Goal: Transaction & Acquisition: Book appointment/travel/reservation

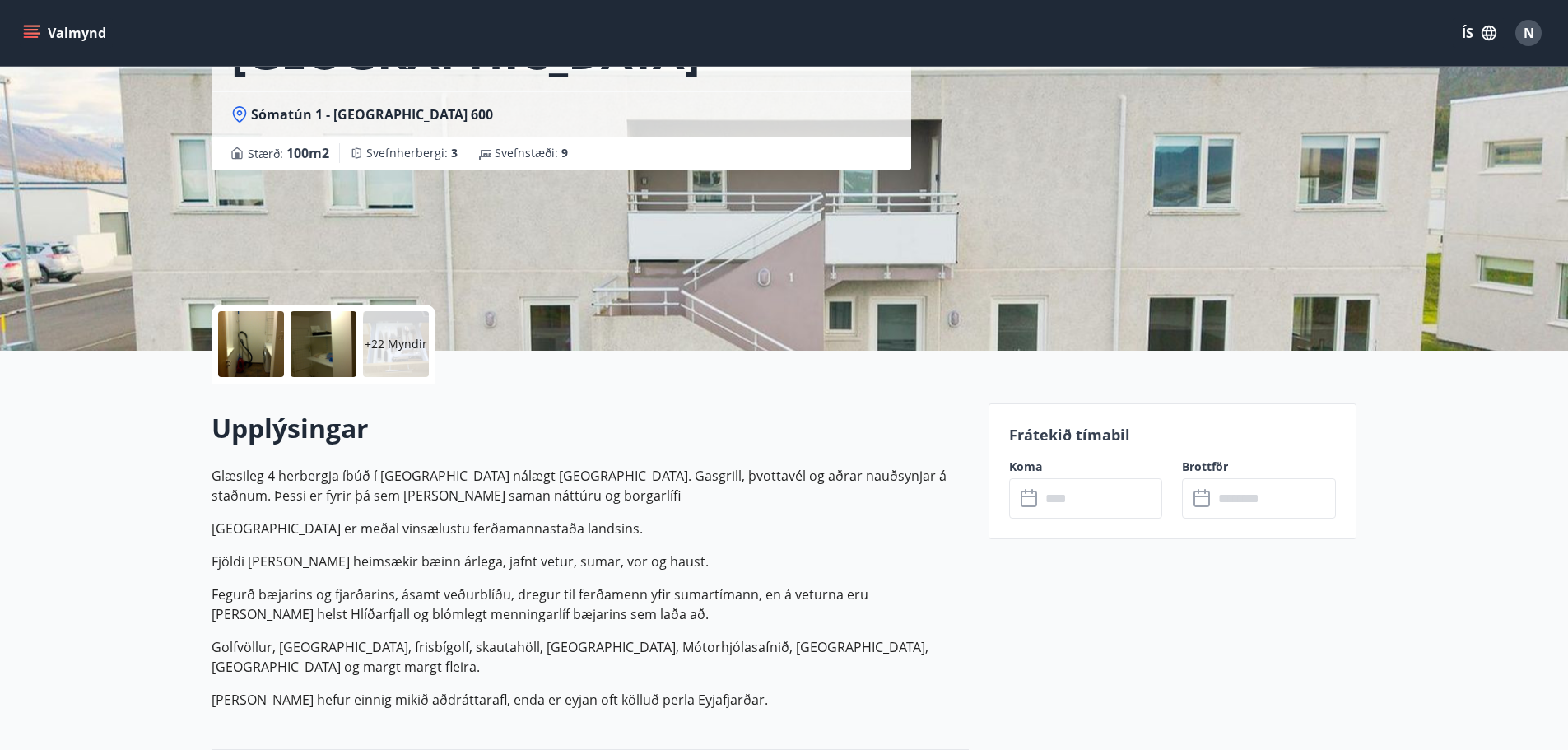
scroll to position [165, 0]
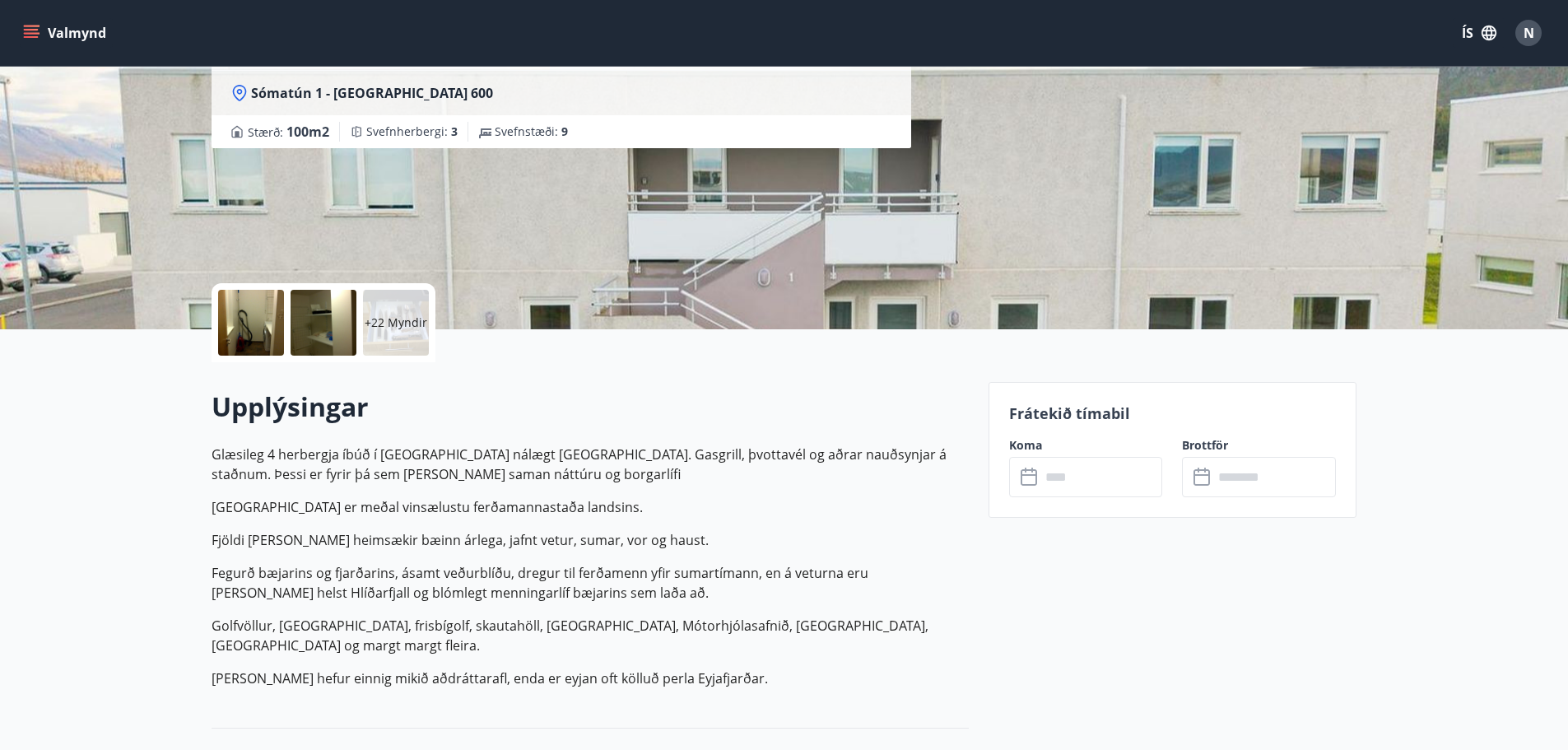
click at [77, 38] on button "Valmynd" at bounding box center [66, 33] width 93 height 30
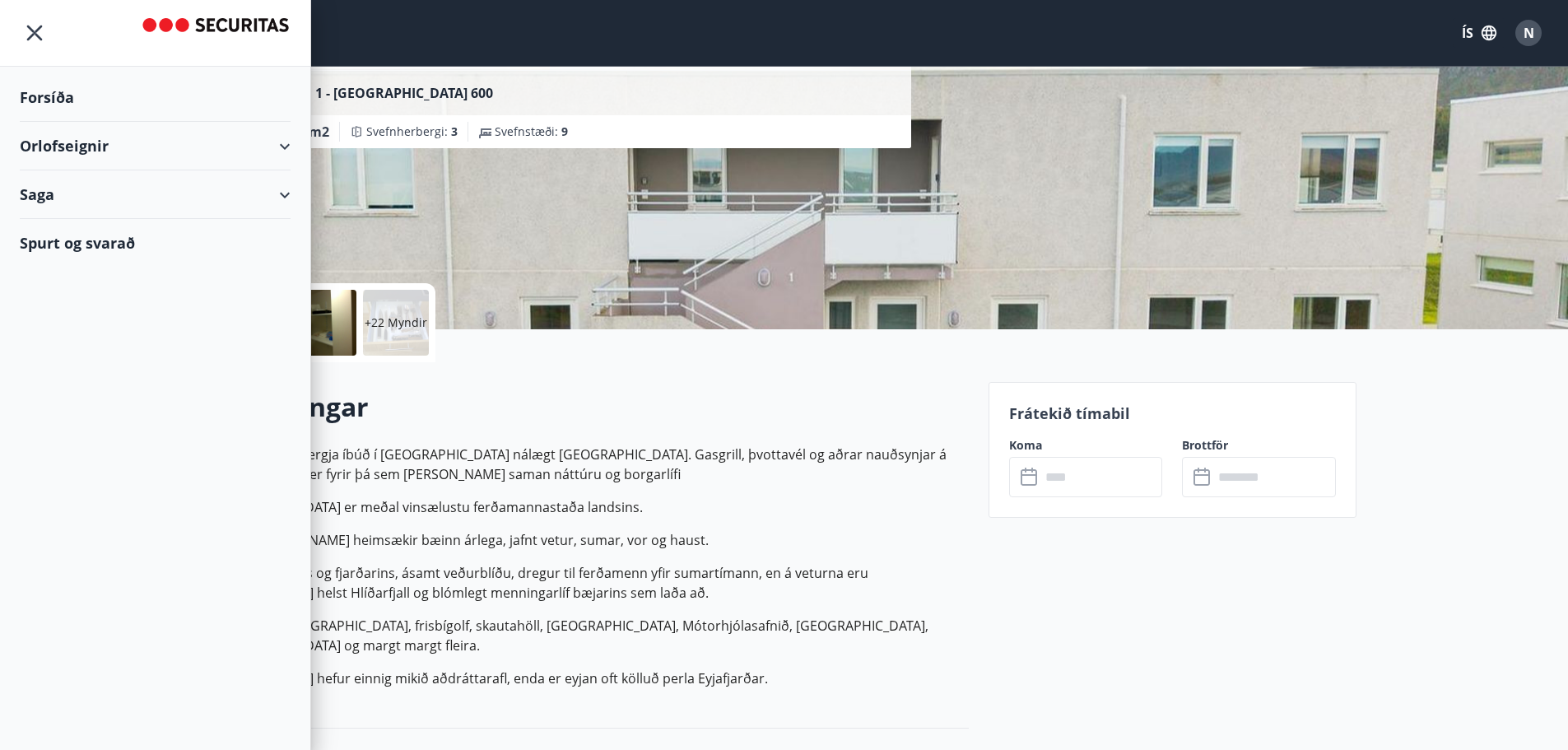
click at [177, 156] on div "Orlofseignir" at bounding box center [155, 147] width 271 height 49
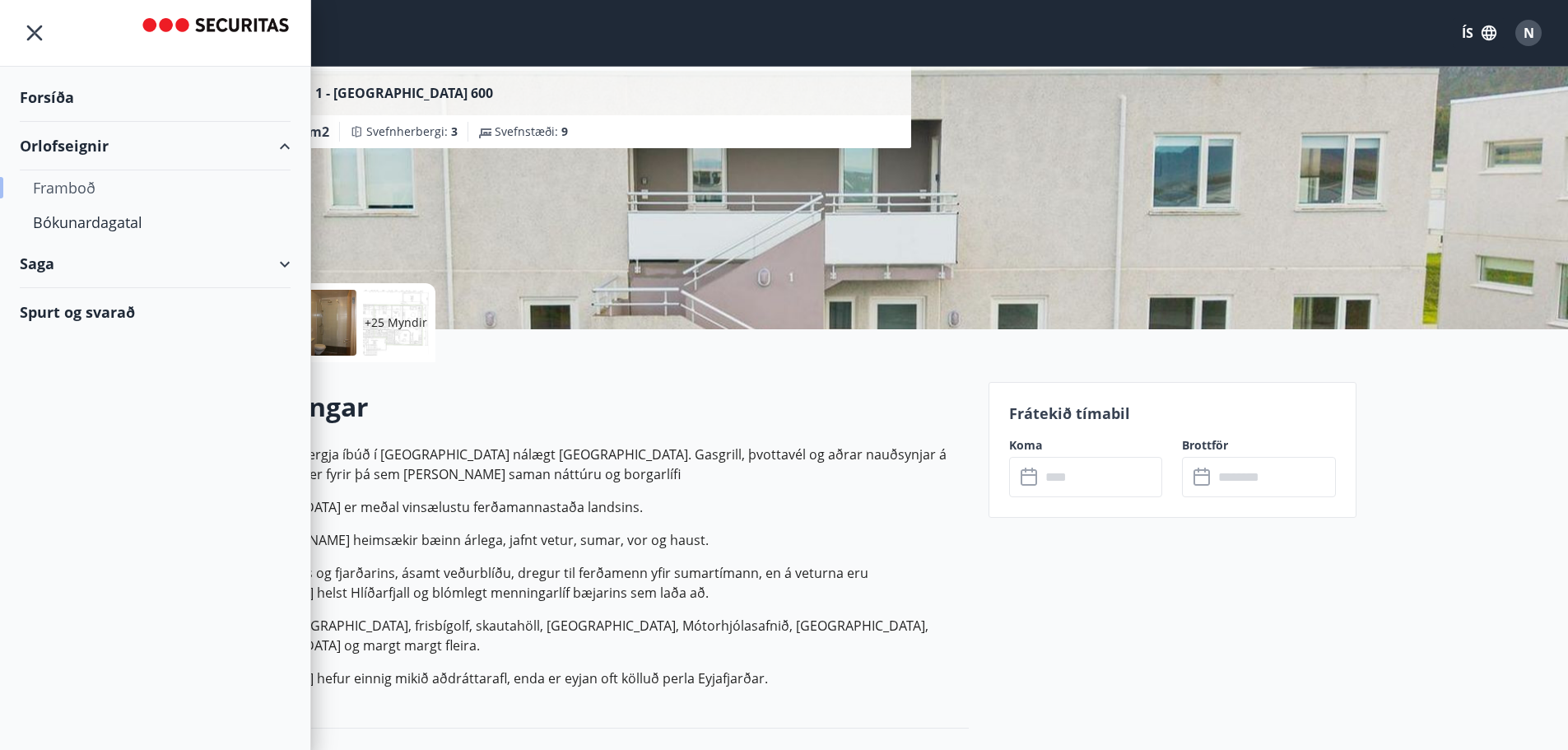
click at [76, 187] on div "Framboð" at bounding box center [155, 188] width 244 height 34
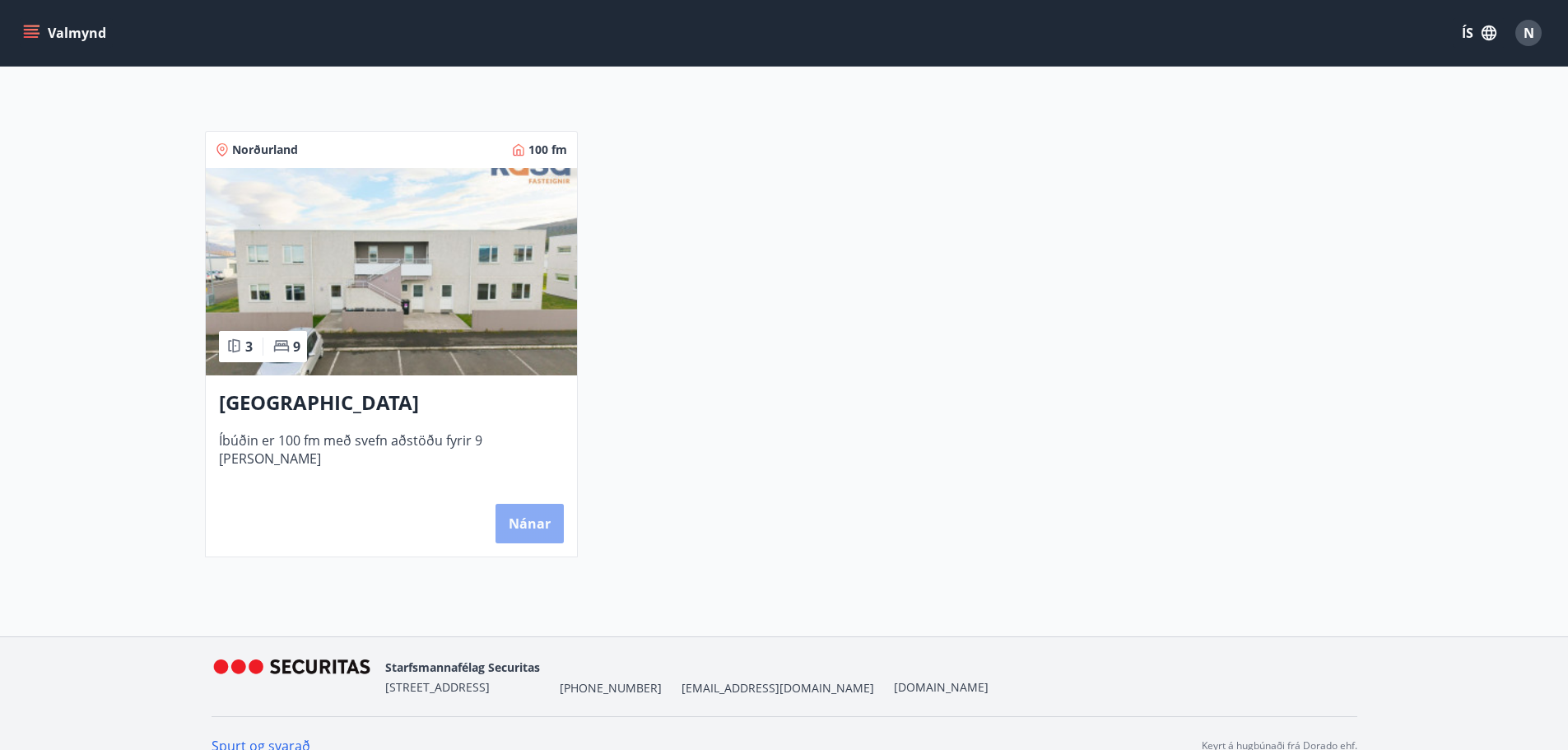
click at [543, 517] on button "Nánar" at bounding box center [529, 524] width 68 height 40
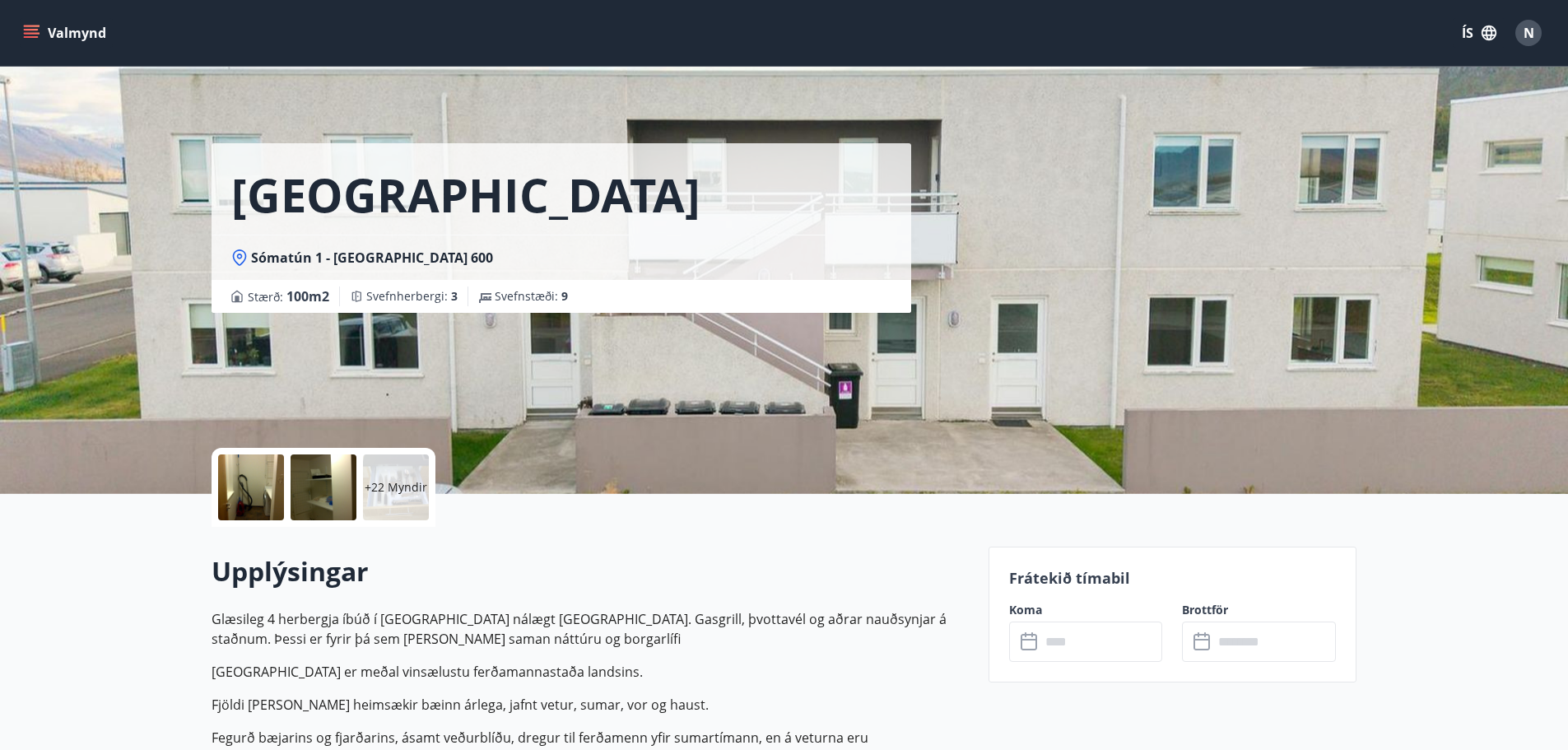
scroll to position [412, 0]
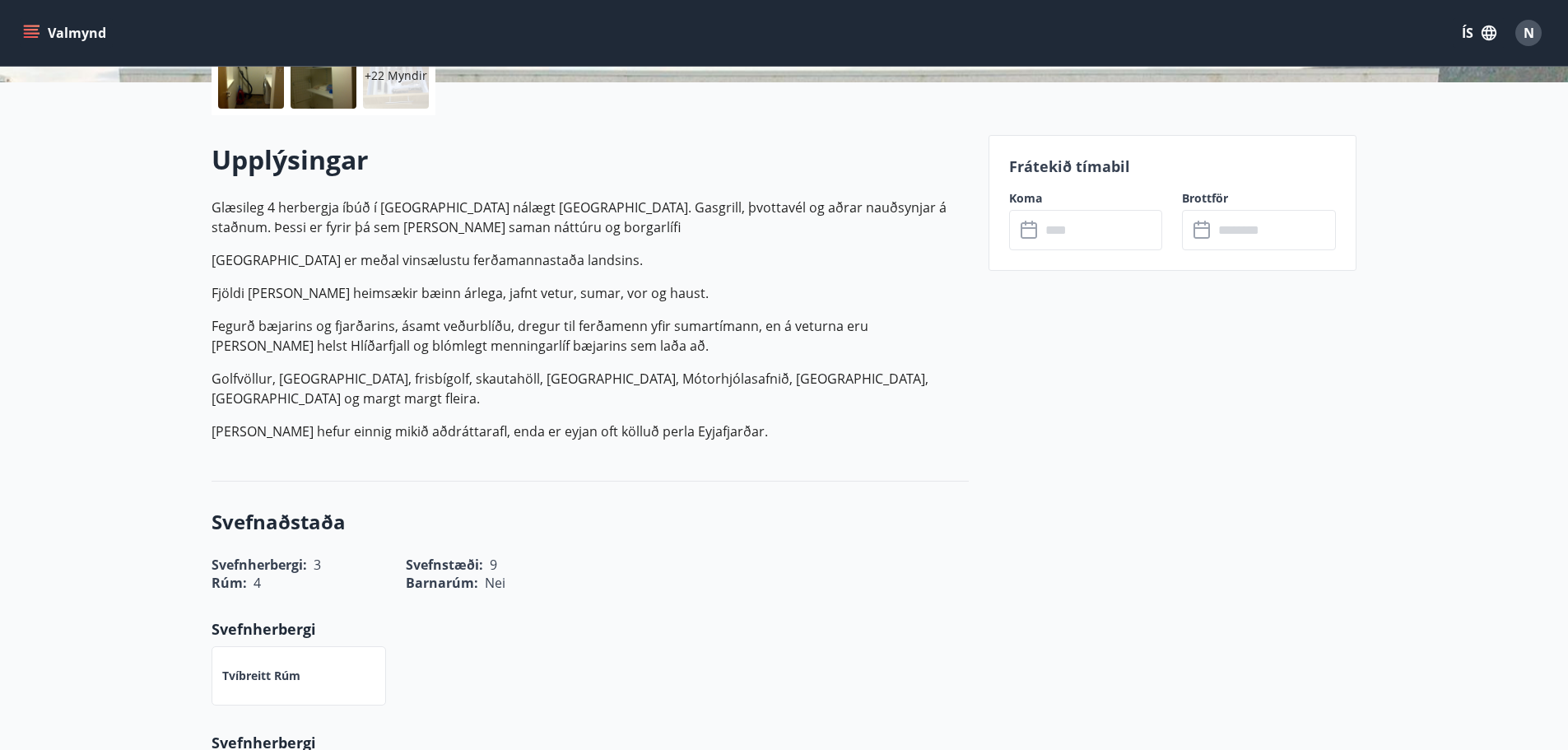
click at [1082, 241] on input "text" at bounding box center [1101, 230] width 122 height 41
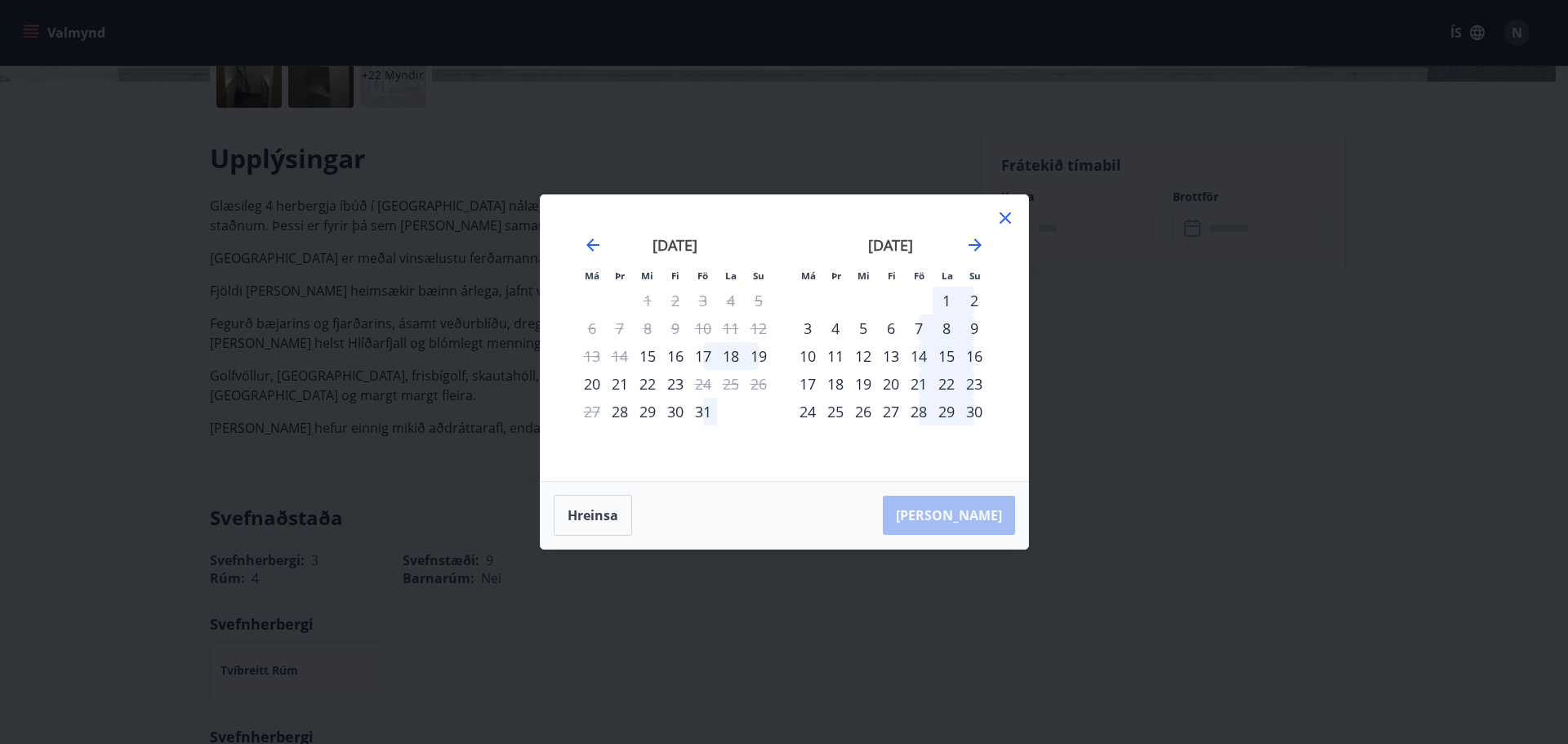
click at [700, 407] on div "31" at bounding box center [703, 412] width 28 height 28
click at [973, 297] on div "2" at bounding box center [973, 300] width 28 height 28
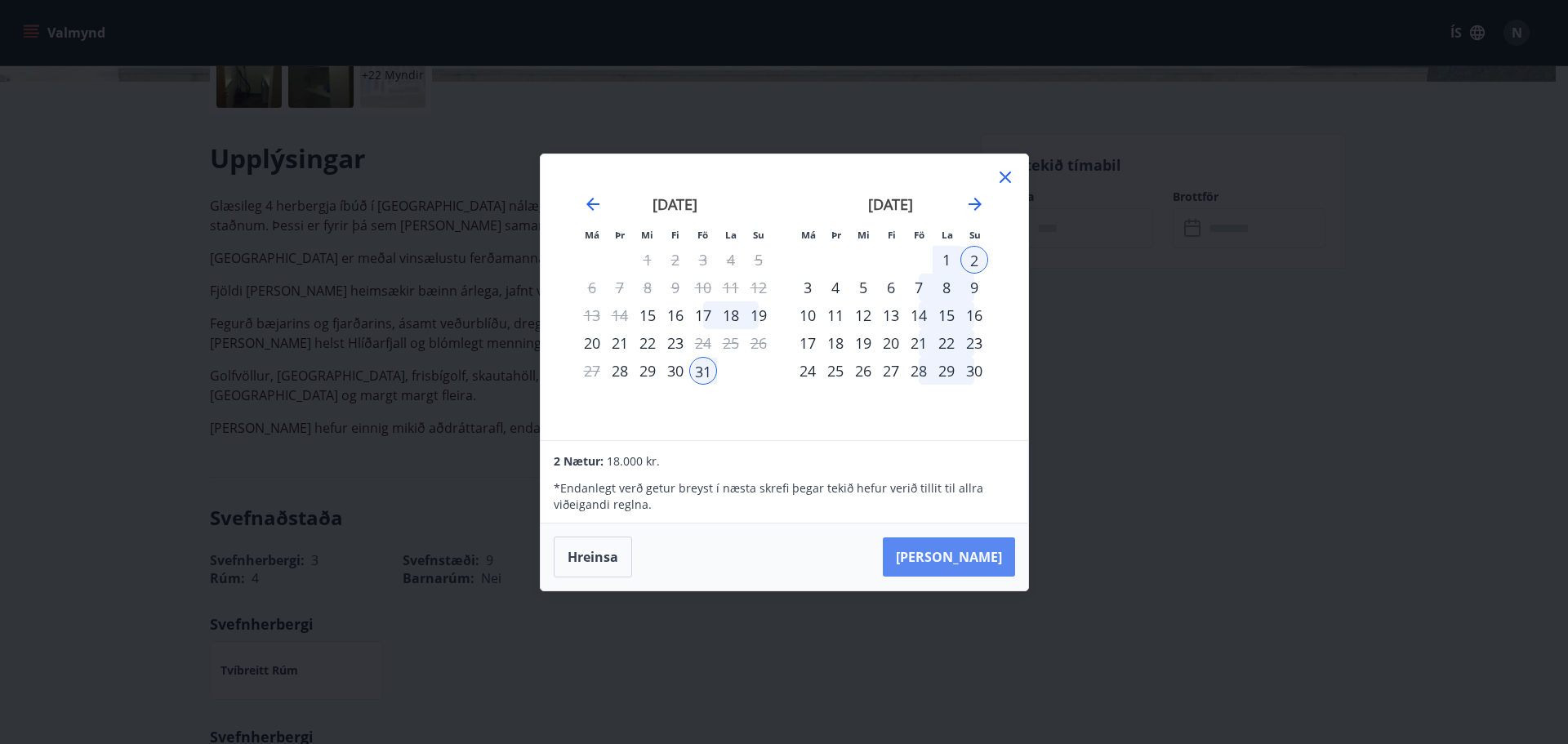
click at [975, 554] on button "[PERSON_NAME]" at bounding box center [948, 557] width 132 height 40
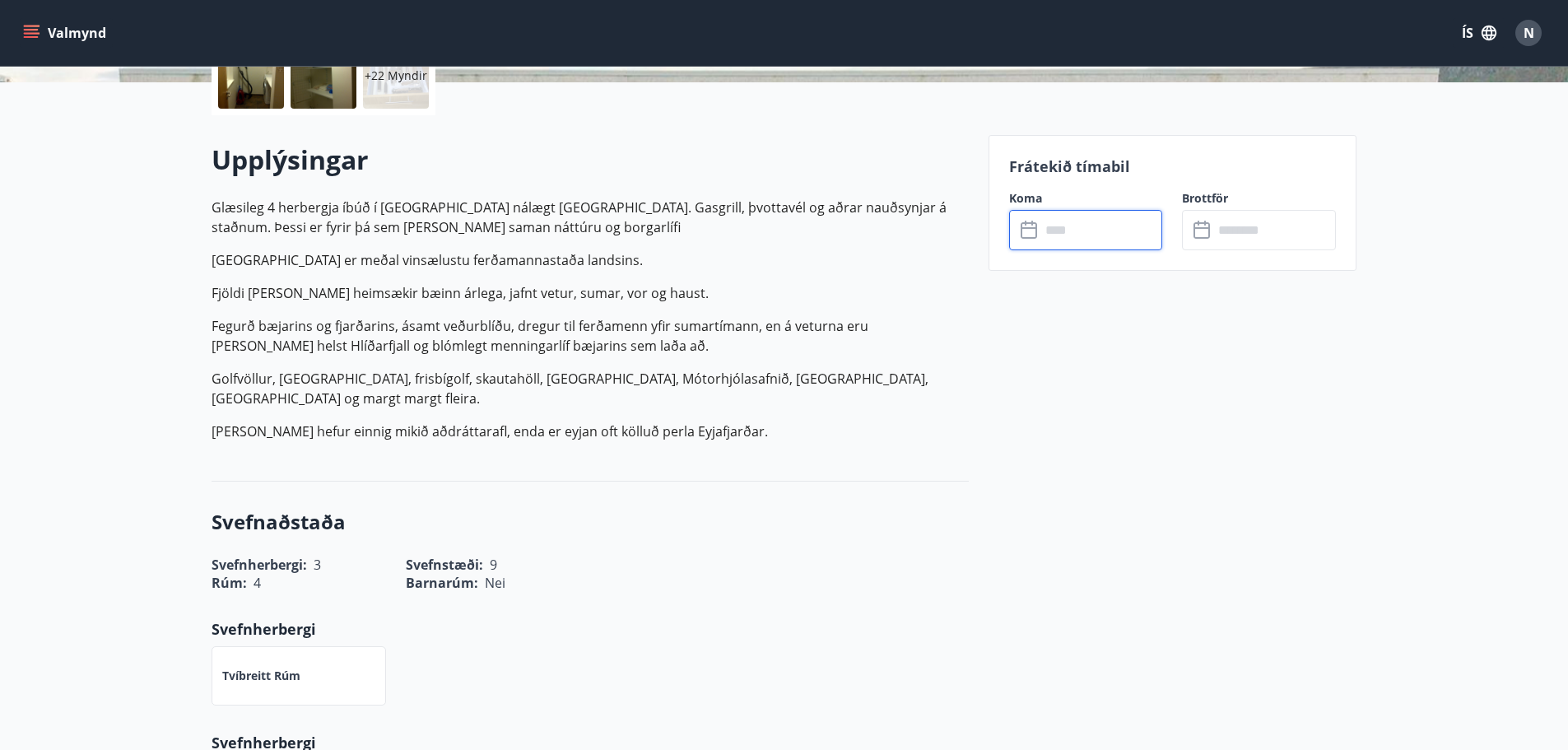
type input "******"
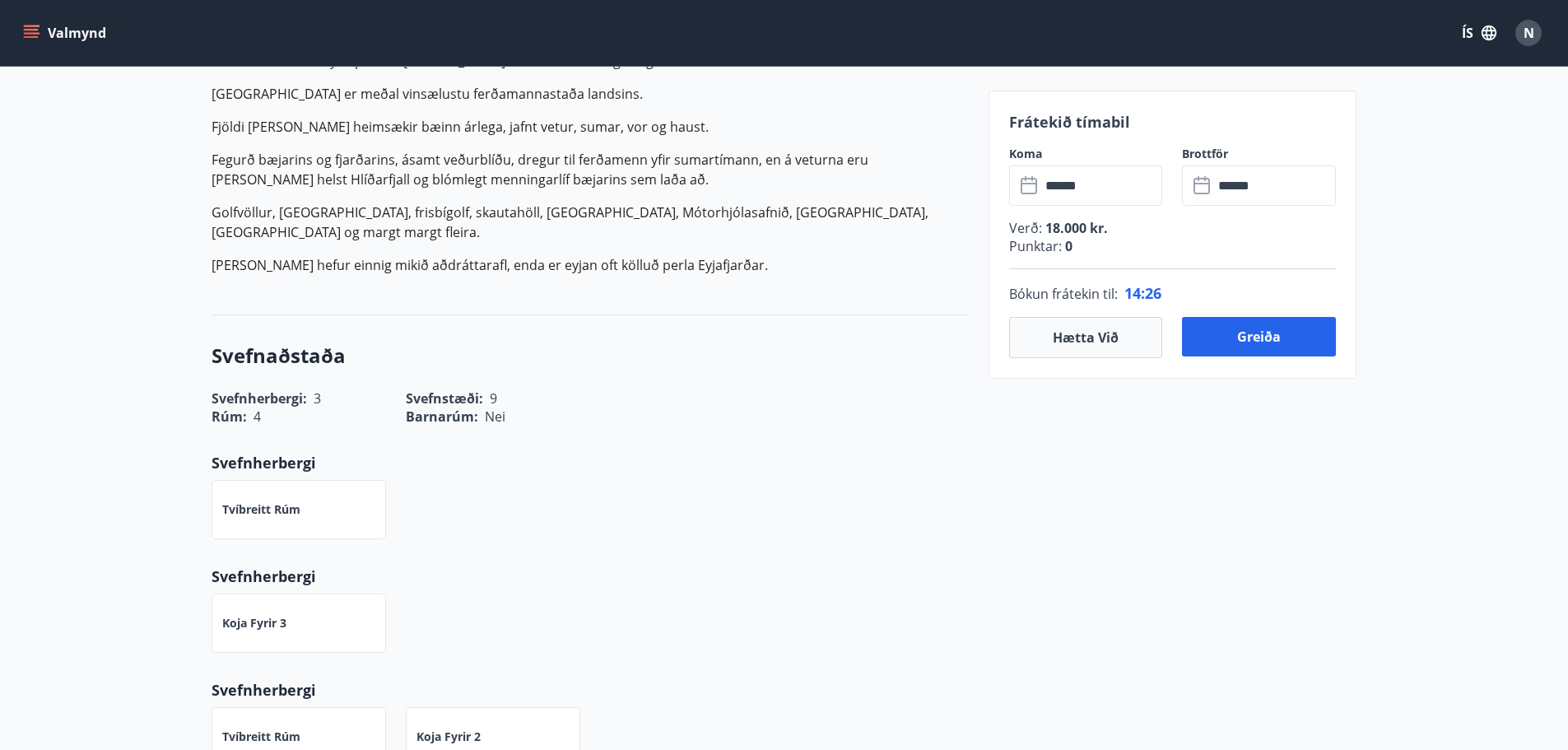
scroll to position [577, 0]
click at [727, 426] on div "Rúm : 4 Barnarúm : Nei" at bounding box center [580, 409] width 777 height 38
drag, startPoint x: 1046, startPoint y: 226, endPoint x: 1074, endPoint y: 229, distance: 28.2
click at [1074, 229] on span "18.000 kr." at bounding box center [1075, 228] width 66 height 18
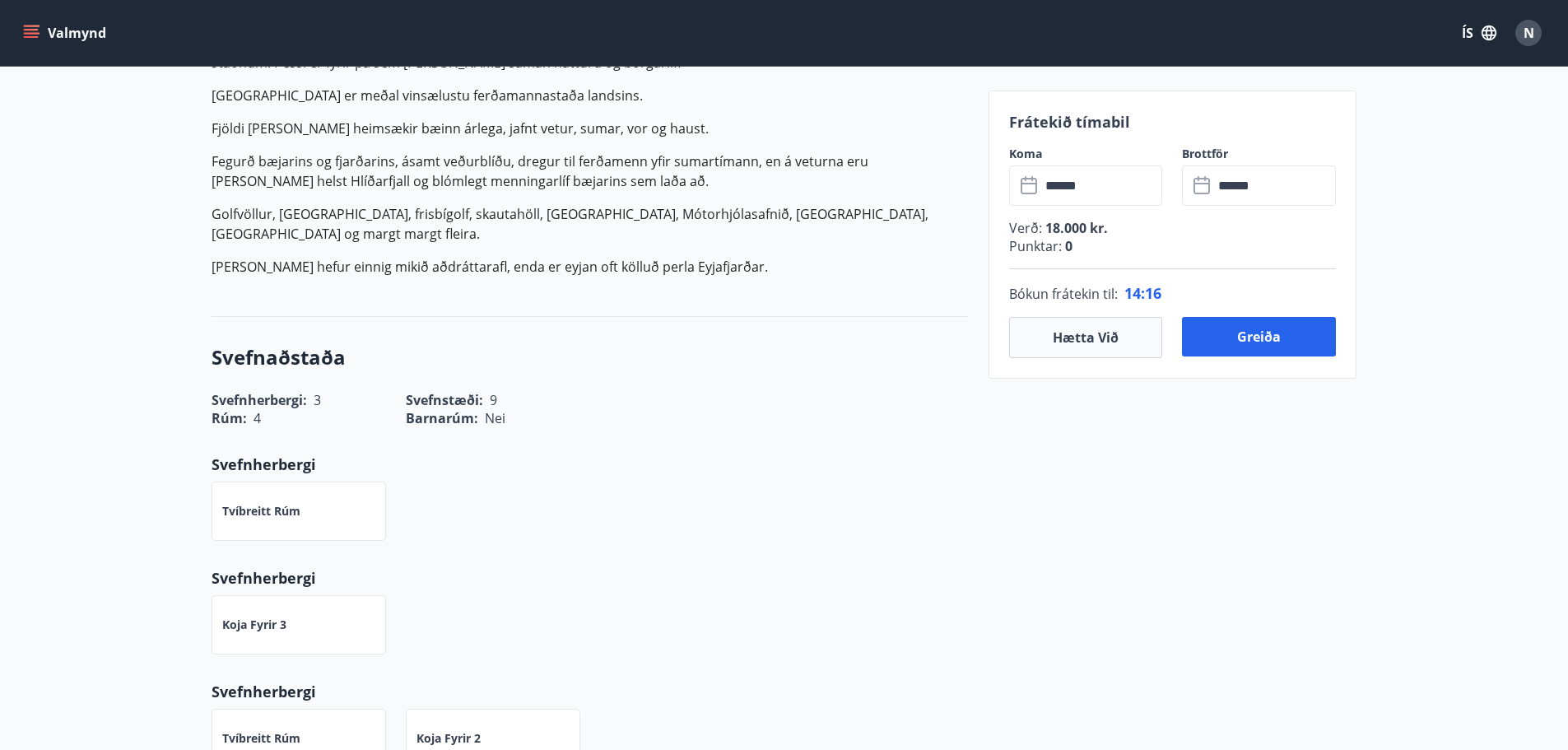
click at [654, 398] on div "Rúm : 4 Barnarúm : Nei" at bounding box center [580, 409] width 777 height 38
drag, startPoint x: 330, startPoint y: 396, endPoint x: 251, endPoint y: 398, distance: 79.0
click at [251, 398] on div "Rúm : 4" at bounding box center [289, 409] width 195 height 38
click at [683, 463] on div "Tvíbreitt rúm" at bounding box center [580, 501] width 777 height 79
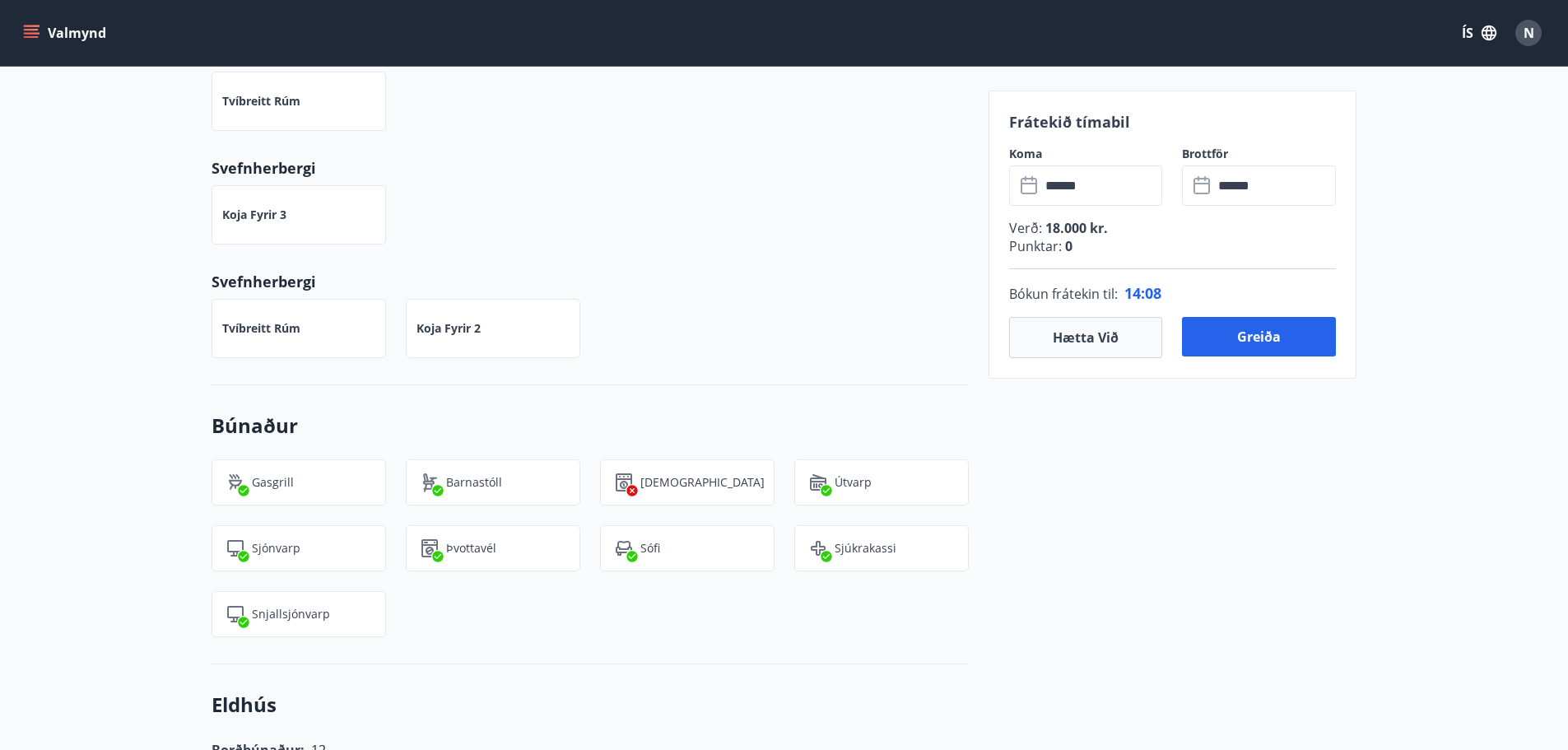
scroll to position [988, 0]
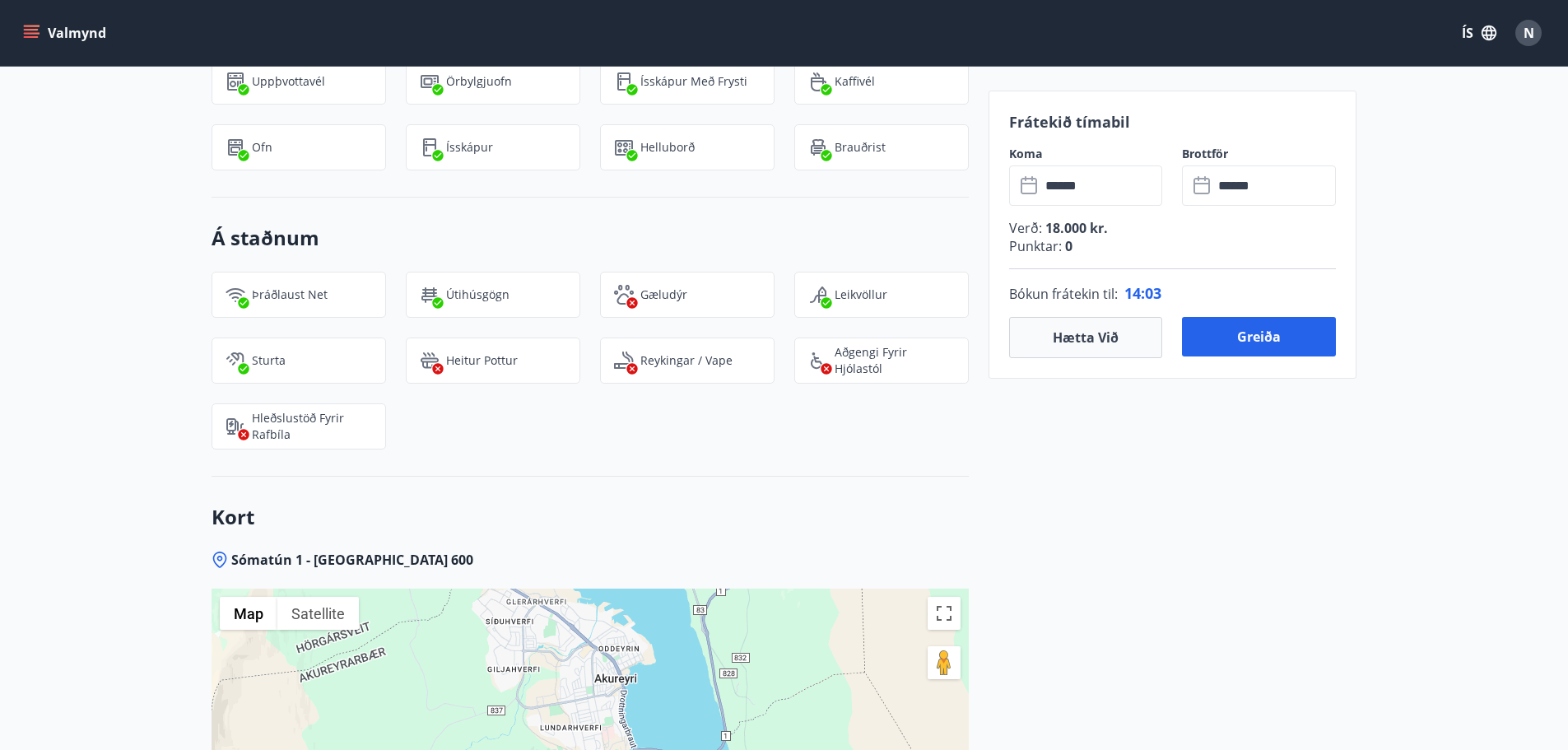
click at [604, 476] on div "Á staðnum Þráðlaust net Útihúsgögn Gæludýr Leikvöllur Sturta Heitur pottur Reyk…" at bounding box center [590, 337] width 758 height 279
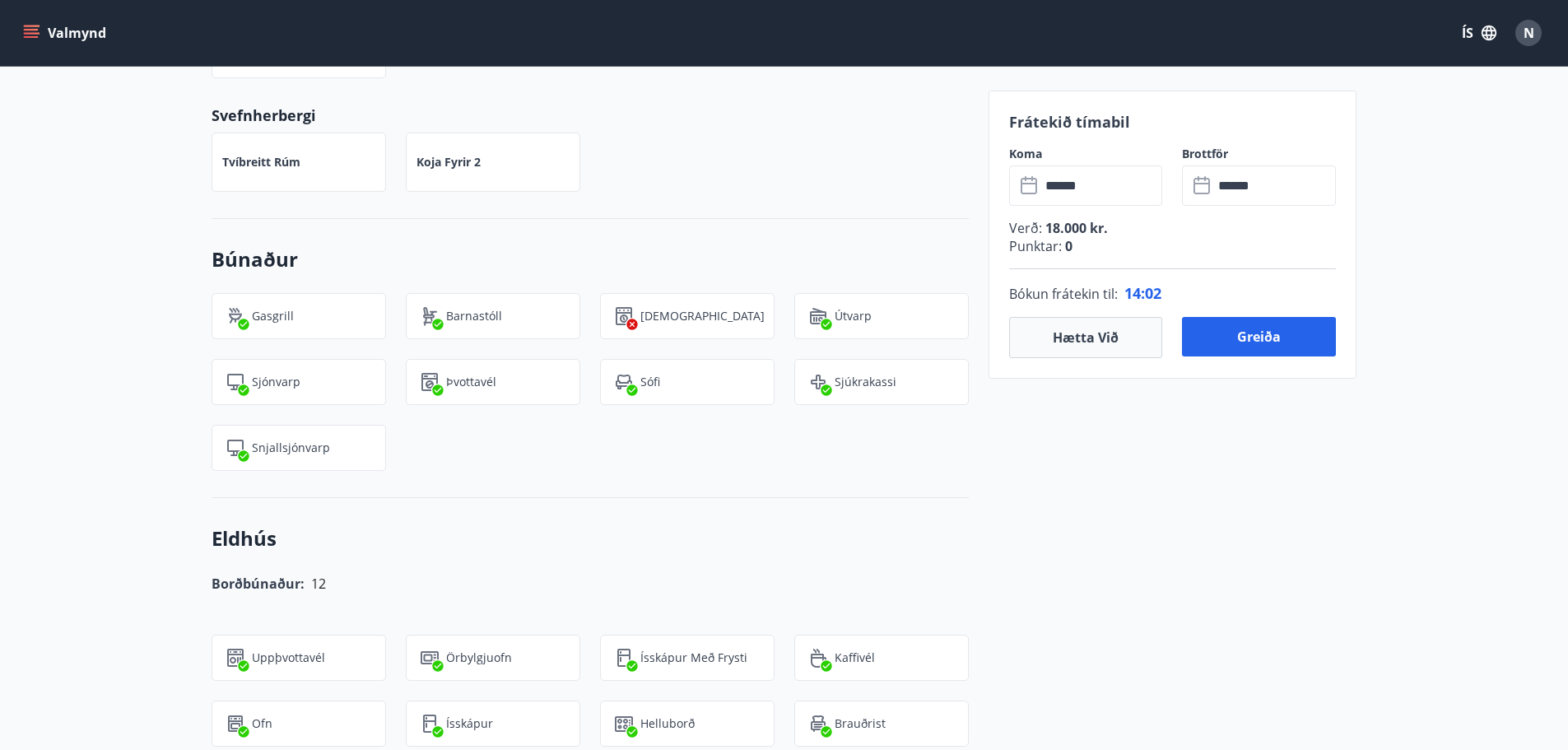
click at [174, 336] on div "+22 Myndir Upplýsingar Glæsileg 4 herbergja íbúð í [GEOGRAPHIC_DATA] nálægt [GE…" at bounding box center [784, 492] width 1568 height 2303
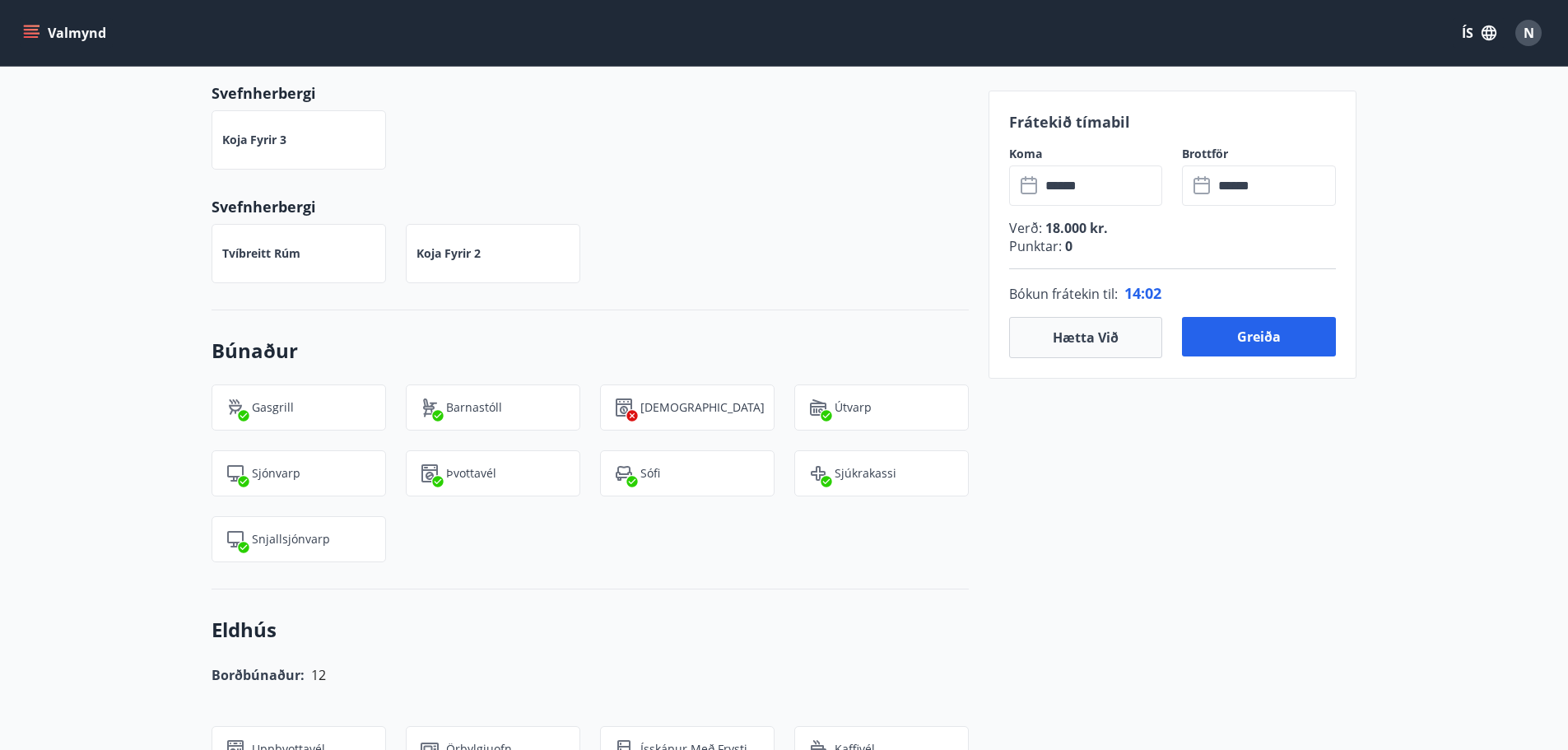
scroll to position [823, 0]
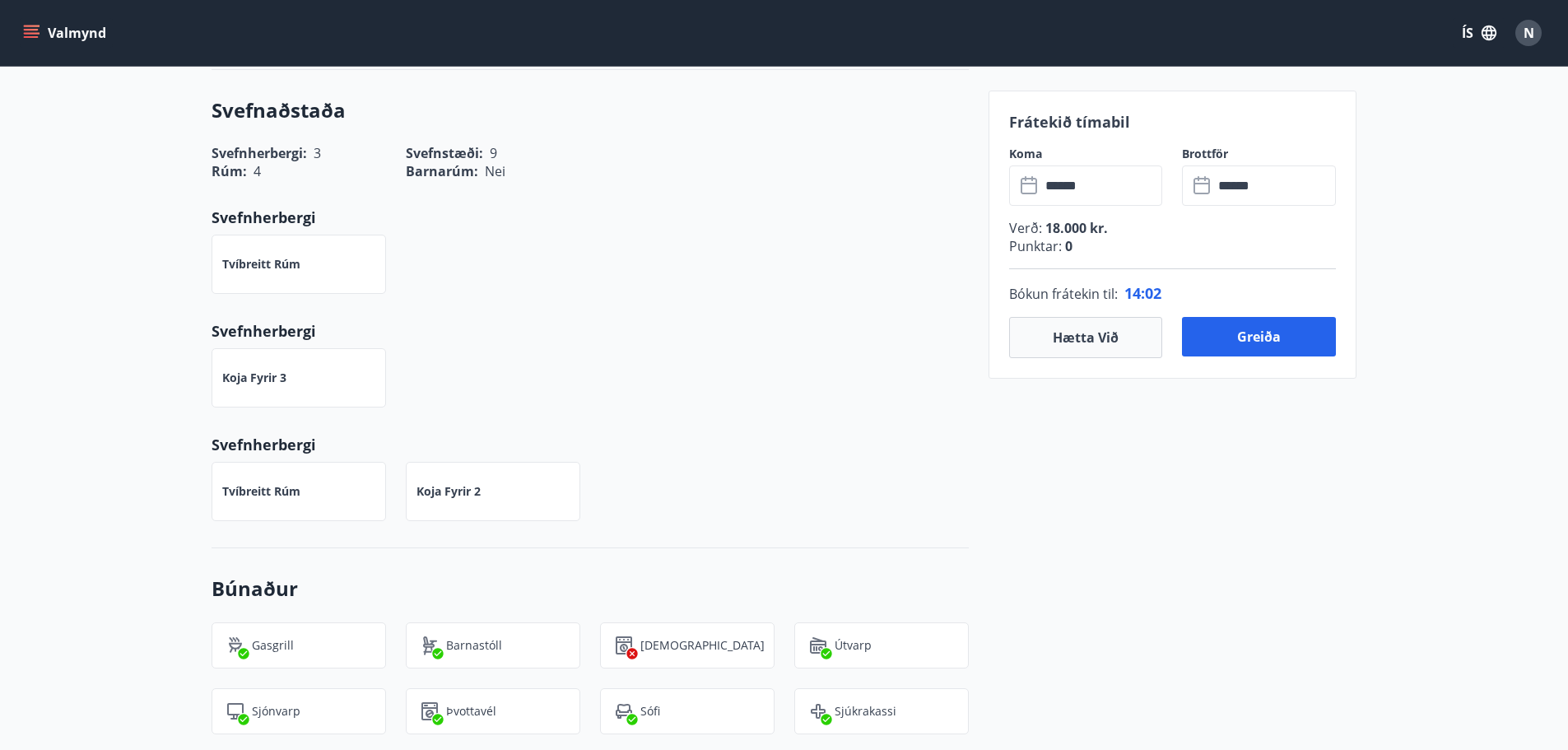
click at [725, 359] on div "Koja fyrir 3" at bounding box center [580, 368] width 777 height 79
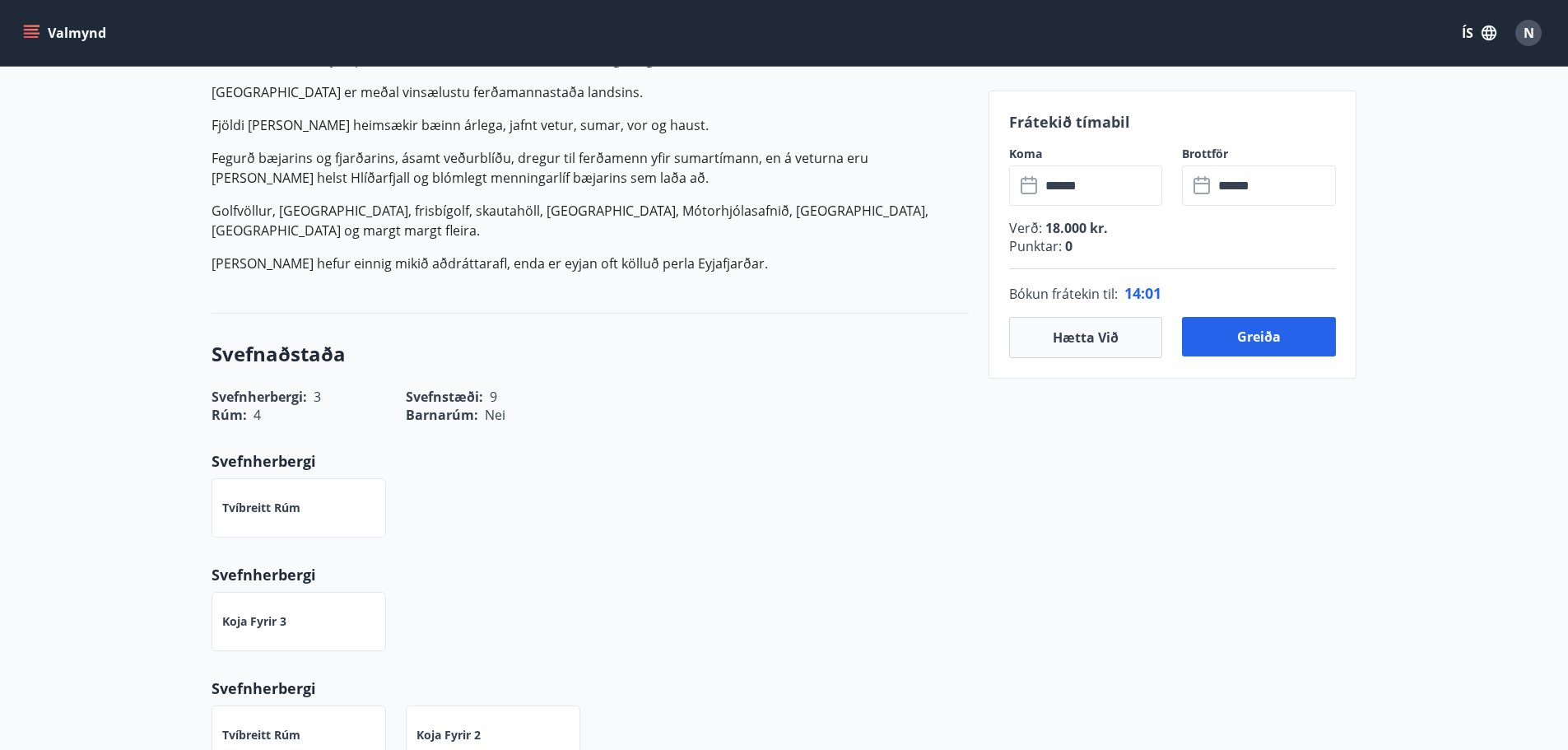
scroll to position [577, 0]
click at [768, 423] on div "Rúm : 4 Barnarúm : Nei" at bounding box center [580, 409] width 777 height 38
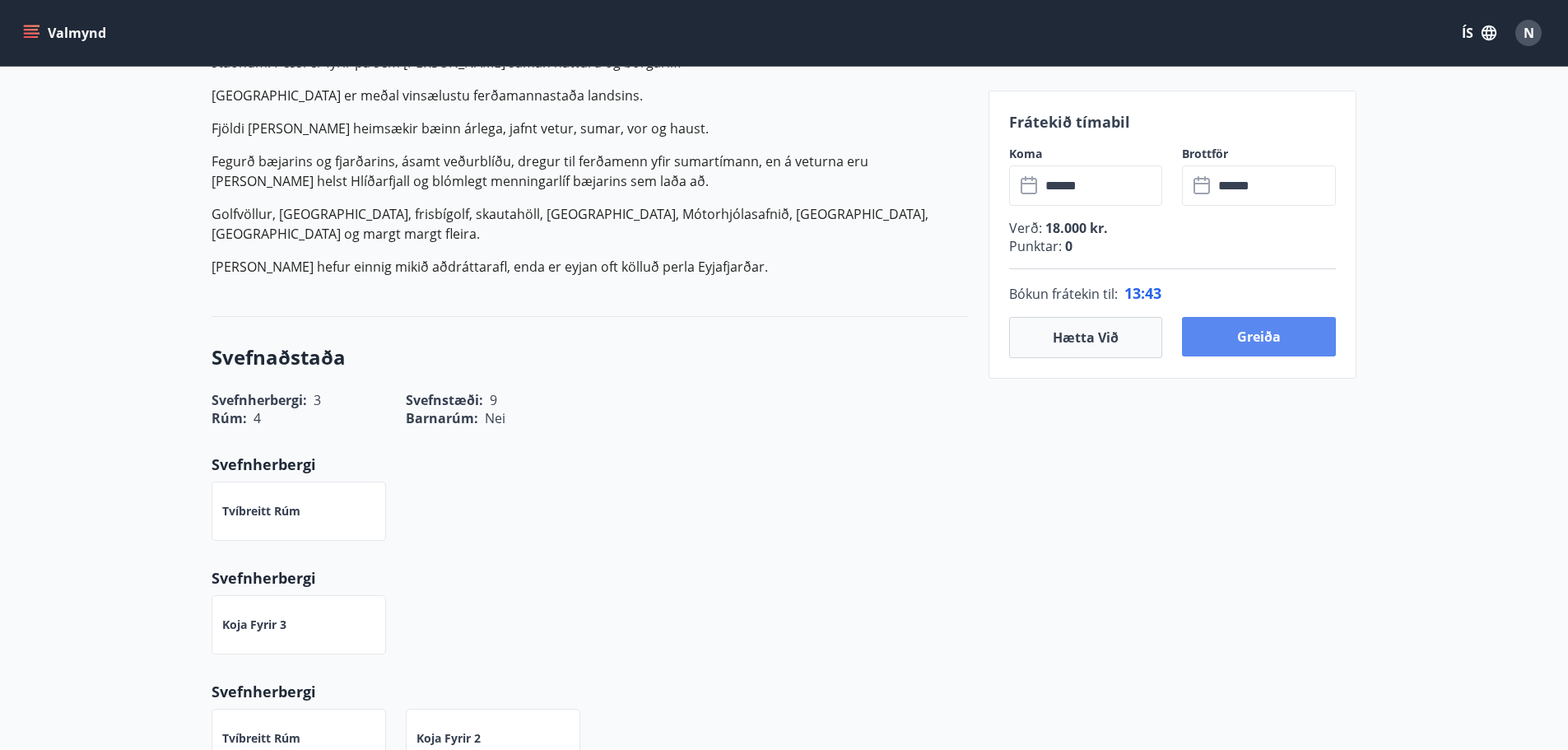
click at [1258, 338] on button "Greiða" at bounding box center [1259, 337] width 154 height 40
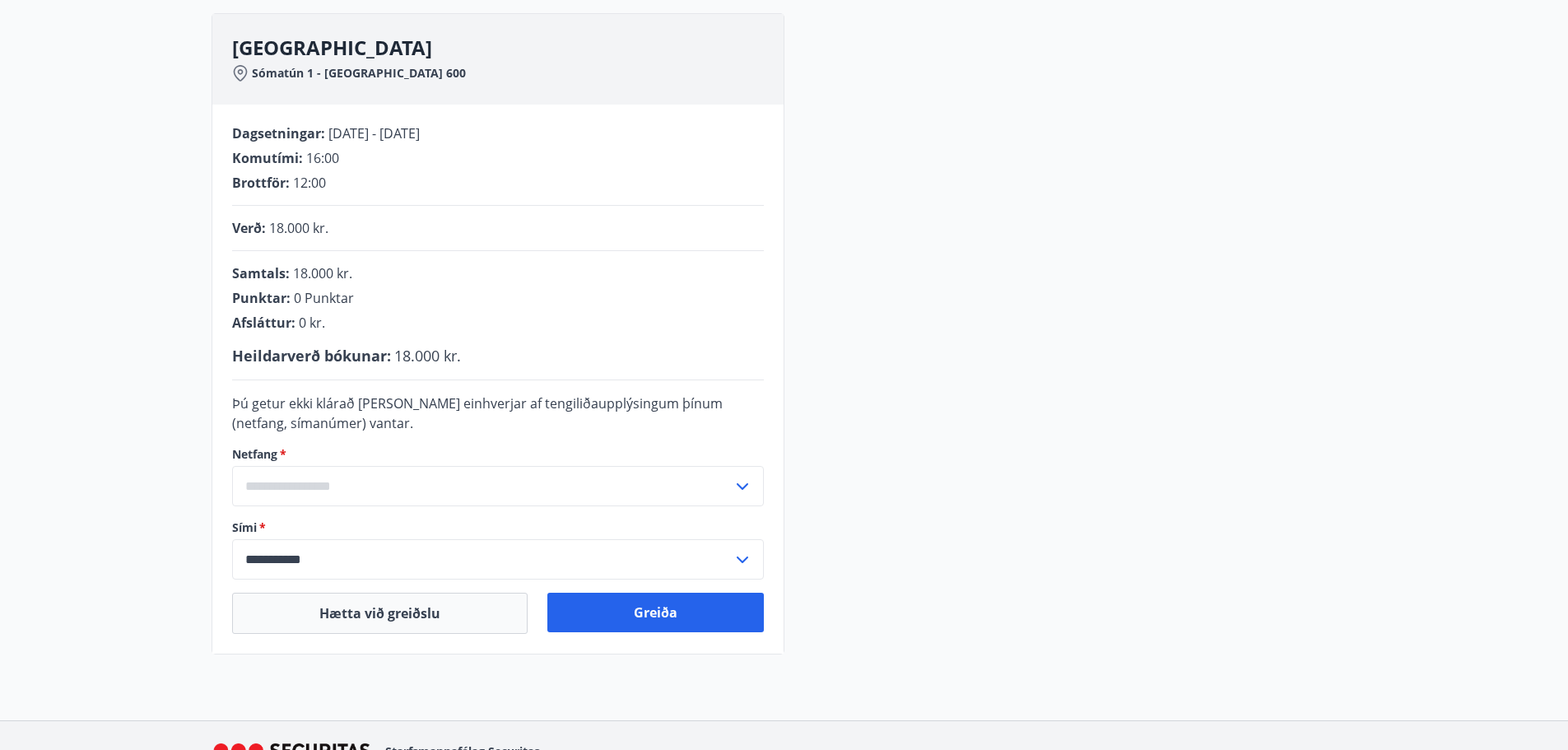
scroll to position [257, 0]
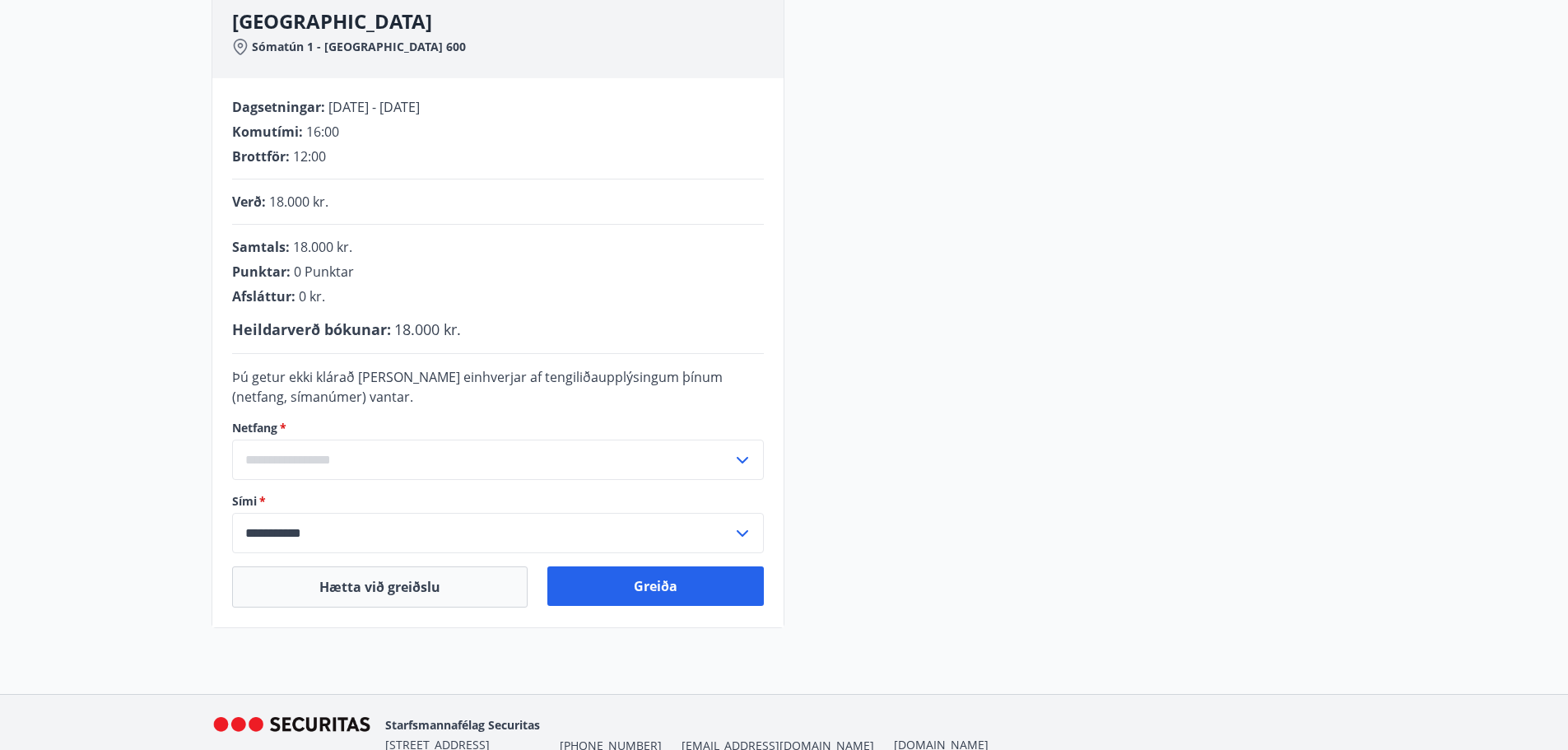
click at [339, 463] on input "text" at bounding box center [482, 460] width 501 height 41
click at [330, 490] on li "Skrá nýtt netfang" at bounding box center [498, 495] width 531 height 30
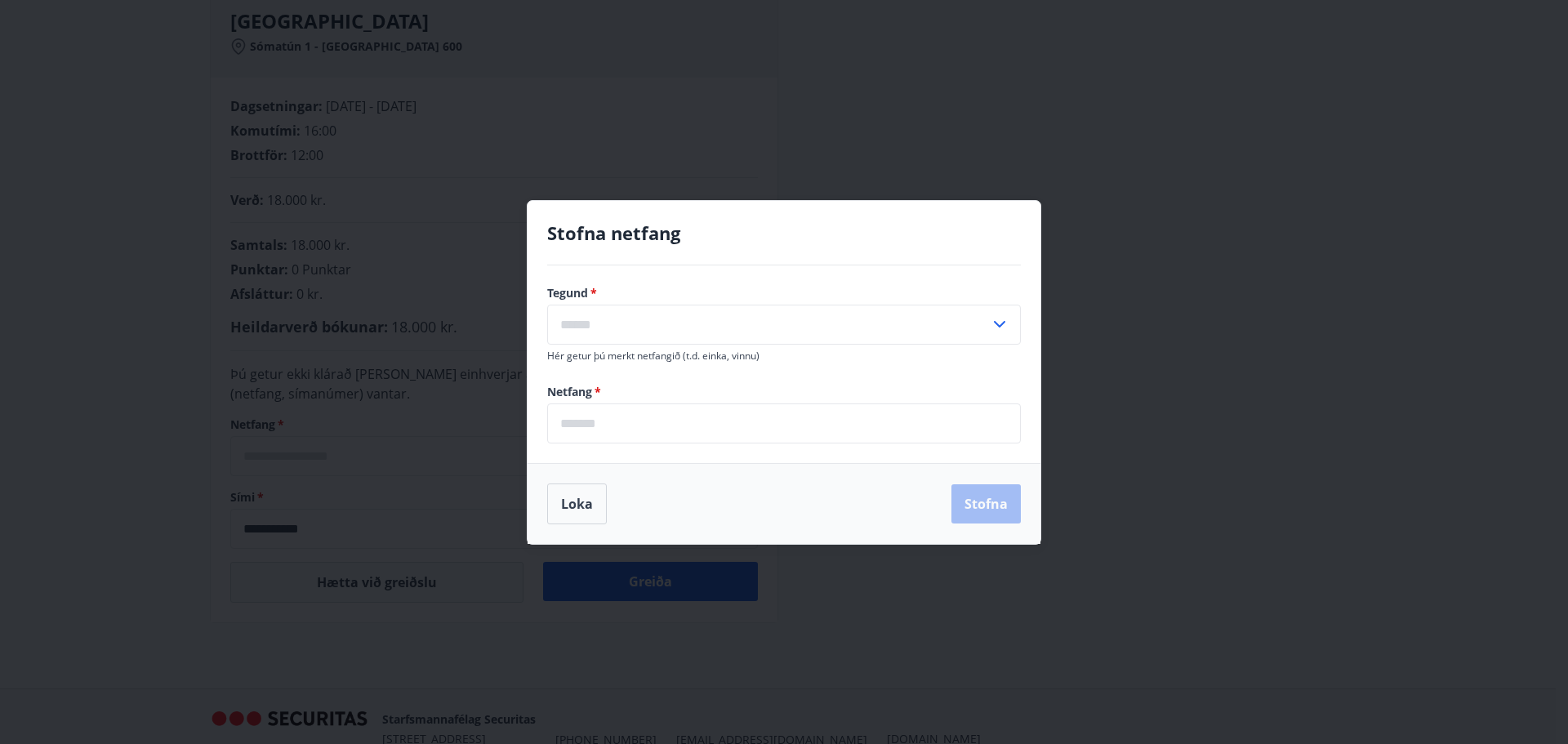
click at [647, 314] on input "text" at bounding box center [768, 324] width 443 height 40
click at [586, 357] on li "Heima" at bounding box center [784, 359] width 472 height 30
type input "*****"
click at [626, 426] on input "email" at bounding box center [783, 423] width 473 height 40
type input "**********"
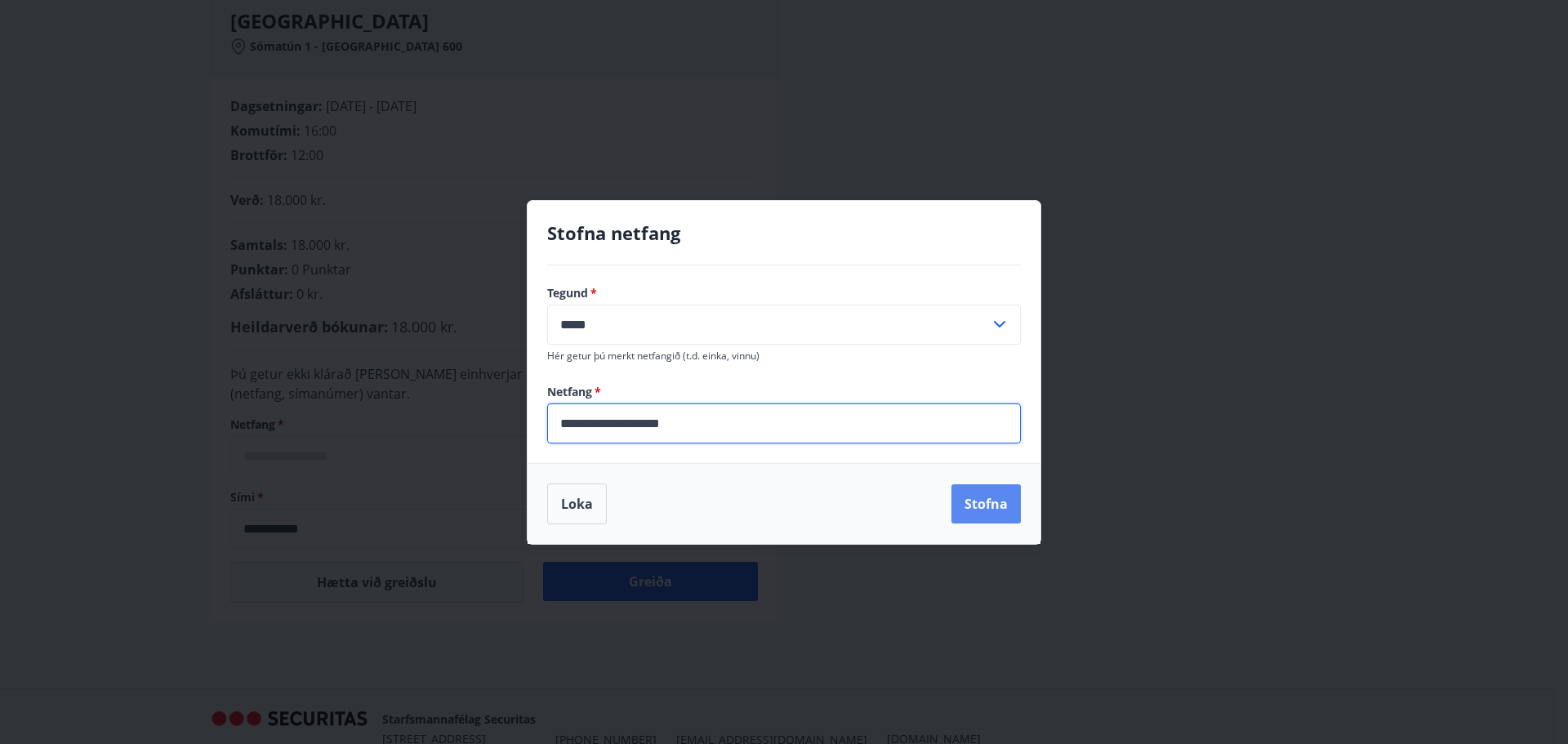
click at [991, 501] on button "Stofna" at bounding box center [985, 504] width 69 height 40
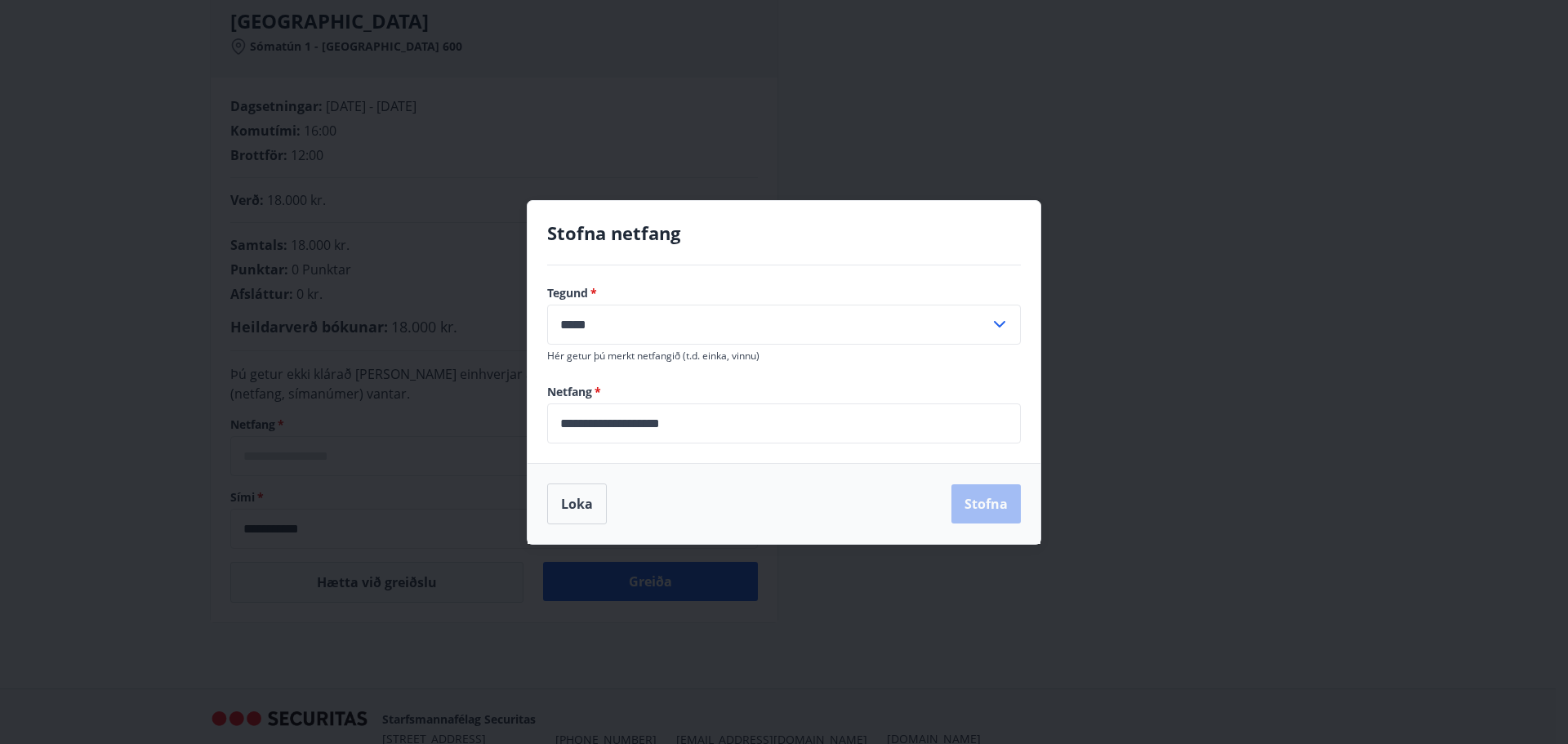
type input "**********"
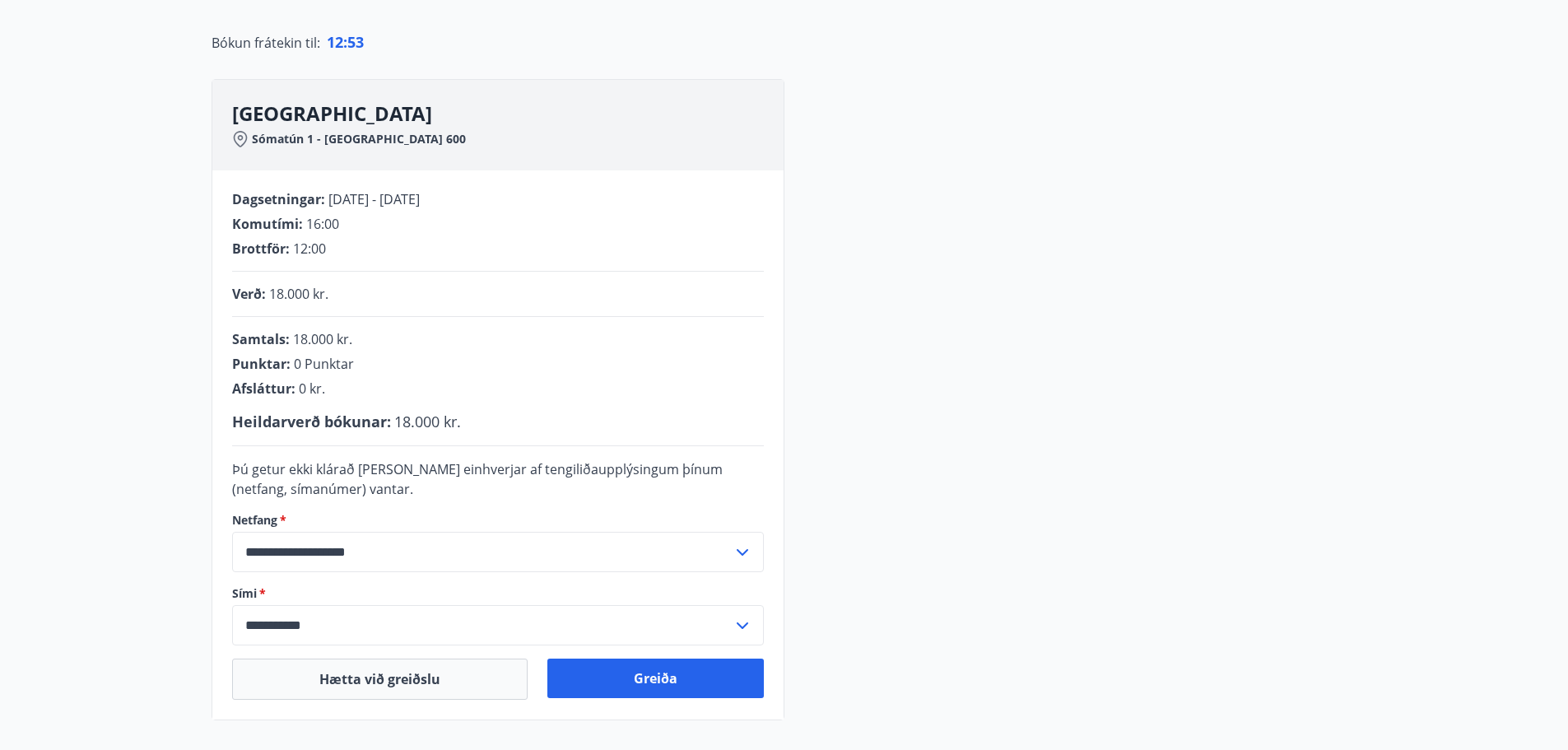
scroll to position [330, 0]
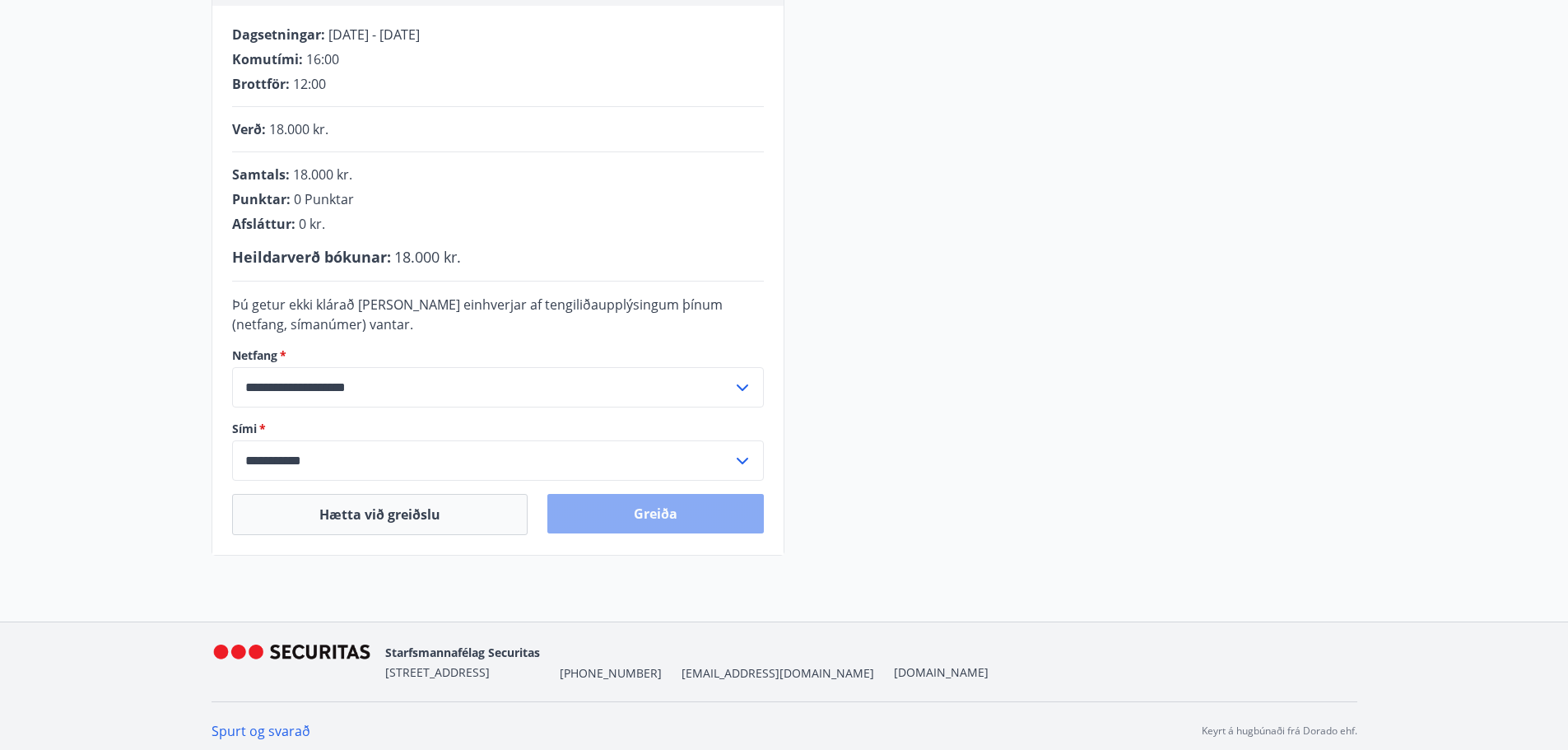
click at [645, 507] on button "Greiða" at bounding box center [655, 514] width 216 height 40
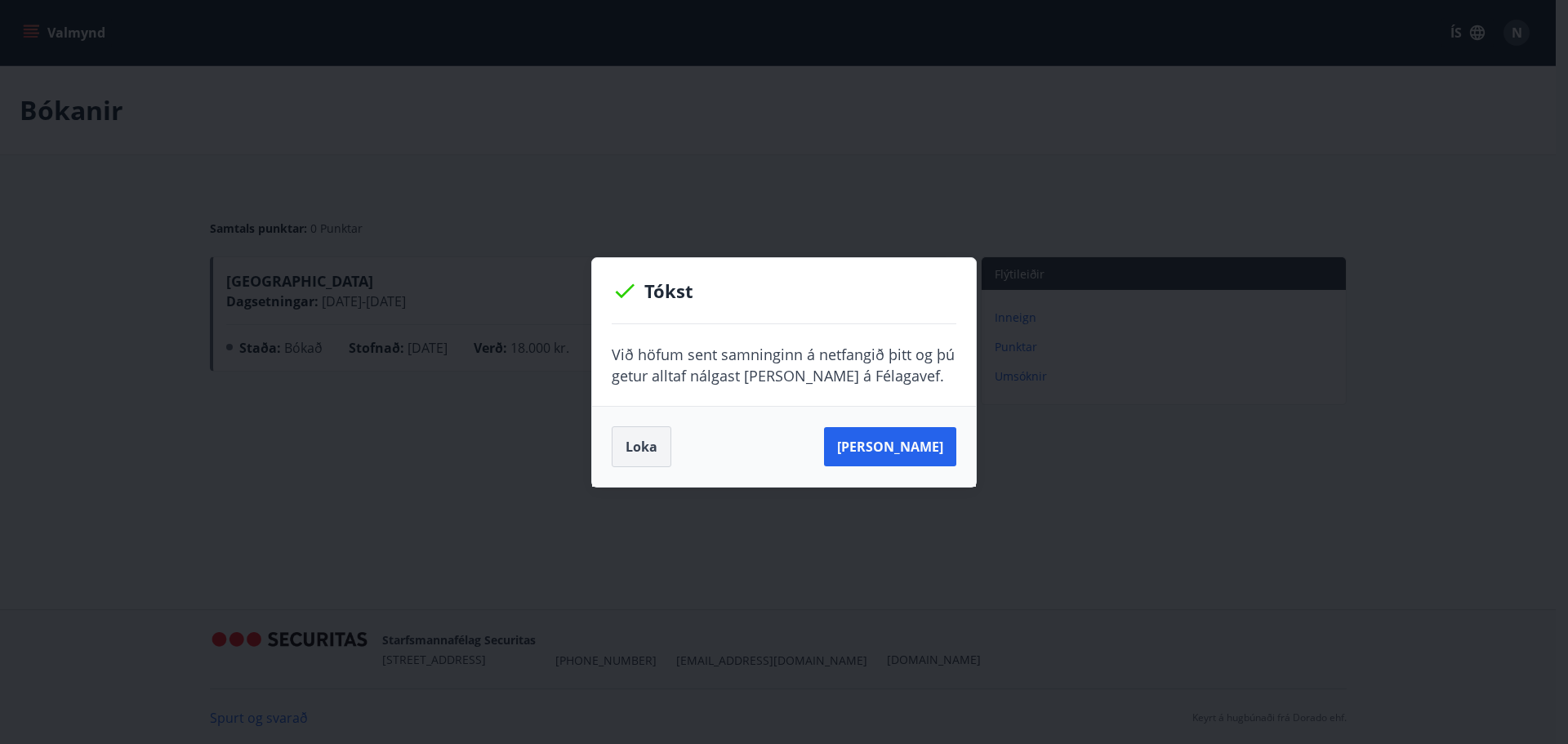
click at [653, 442] on button "Loka" at bounding box center [641, 447] width 59 height 40
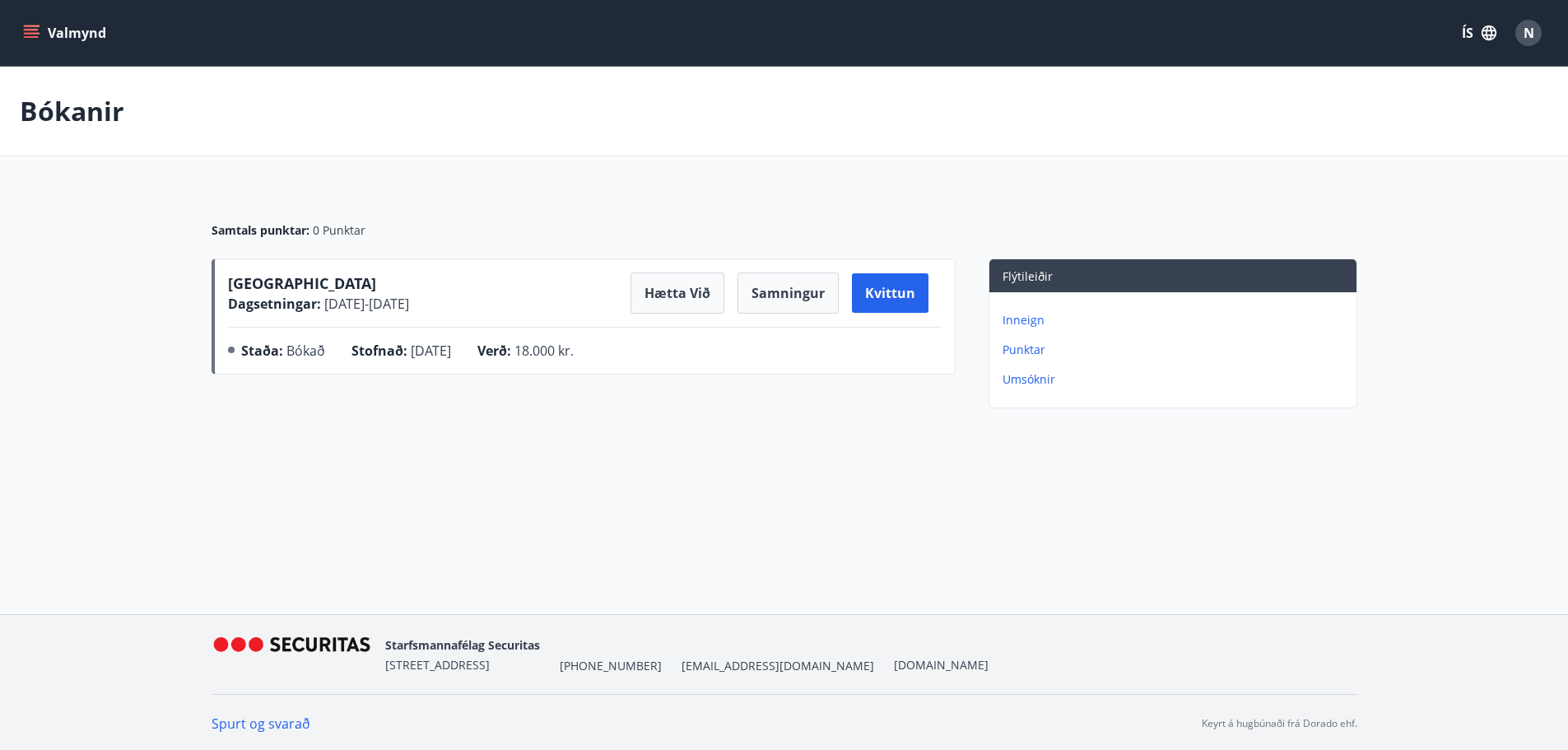
click at [731, 428] on div "Bókanir Samtals punktar : 0 Punktar Sómatún Akureyri Dagsetningar : [DATE] - [D…" at bounding box center [784, 274] width 1568 height 414
click at [741, 427] on div "Bókanir Samtals punktar : 0 Punktar Sómatún Akureyri Dagsetningar : [DATE] - [D…" at bounding box center [784, 274] width 1568 height 414
click at [741, 427] on div "Bókanir Samtals punktar : 0 Punktar Sómatún Akureyri Dagsetningar : 31.10.2025 …" at bounding box center [784, 274] width 1568 height 414
click at [563, 125] on div "Bókanir" at bounding box center [784, 111] width 1568 height 90
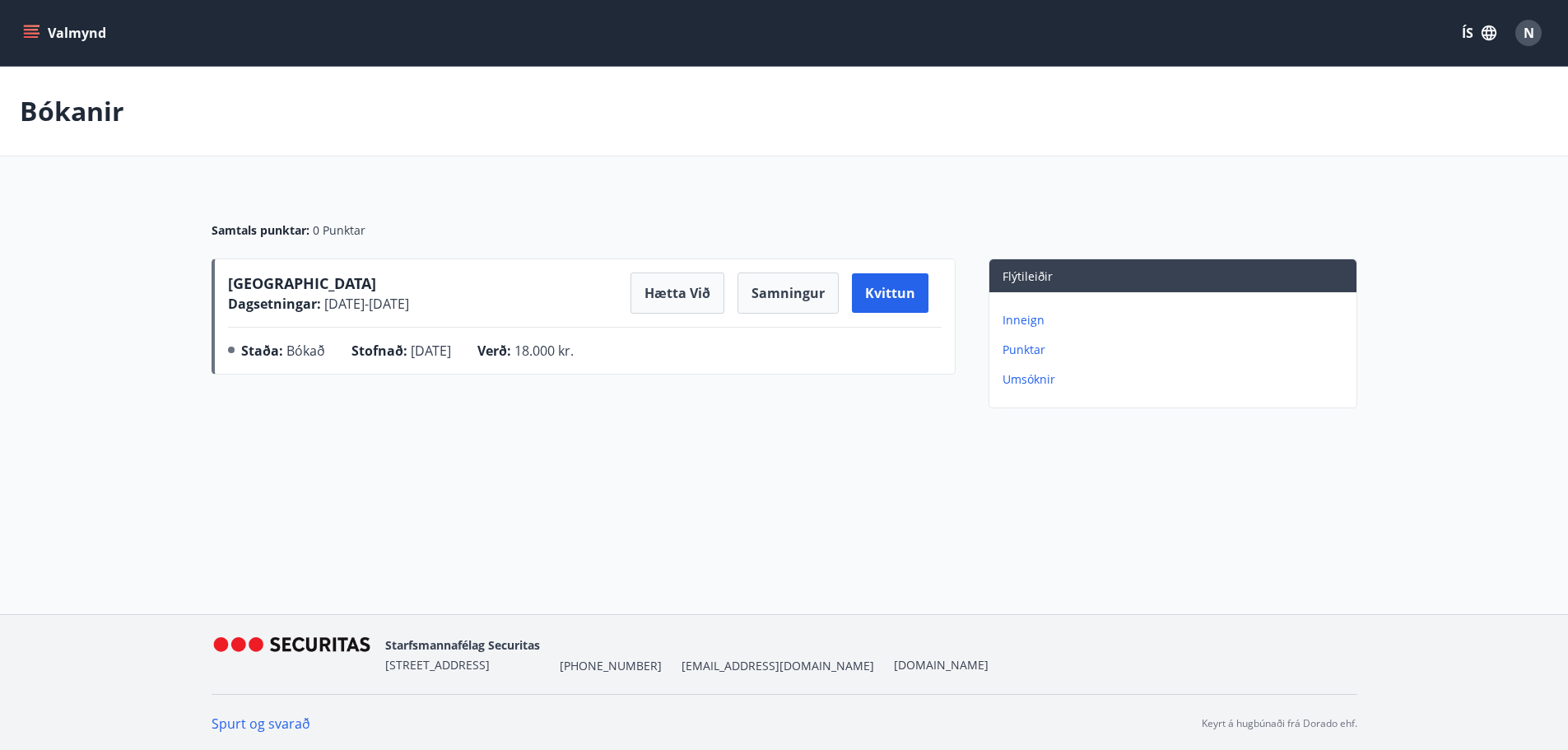
click at [910, 541] on div "Valmynd ÍS N Bókanir Samtals punktar : 0 Punktar Sómatún Akureyri Dagsetningar …" at bounding box center [784, 307] width 1568 height 614
